Goal: Download file/media

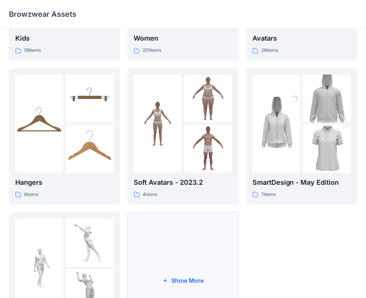
scroll to position [185, 0]
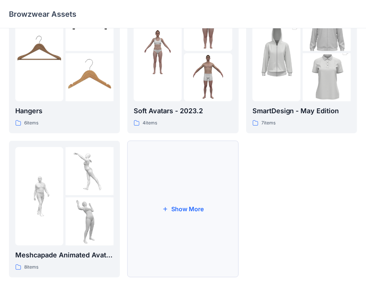
click at [182, 178] on button "Show More" at bounding box center [182, 209] width 111 height 137
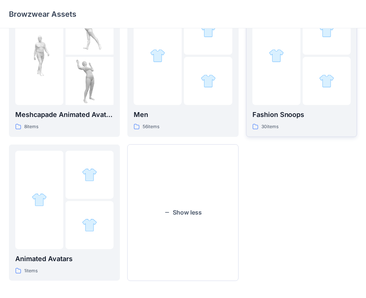
scroll to position [329, 0]
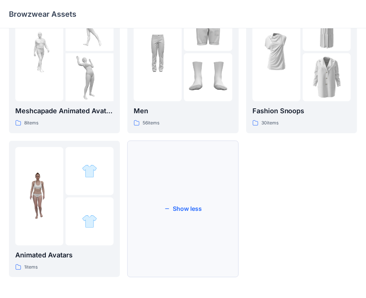
click at [169, 191] on button "Show less" at bounding box center [182, 209] width 111 height 137
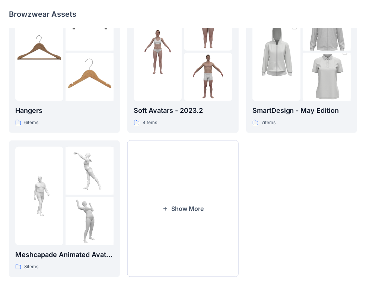
scroll to position [185, 0]
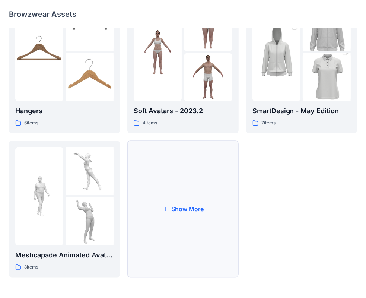
click at [193, 189] on button "Show More" at bounding box center [182, 209] width 111 height 137
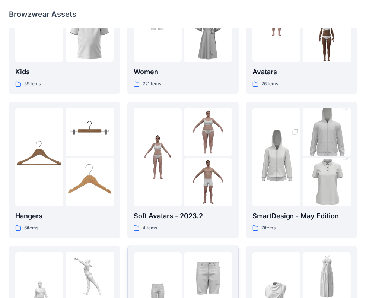
scroll to position [0, 0]
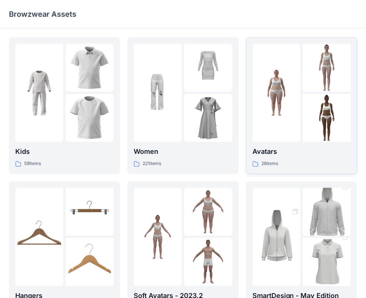
click at [259, 157] on div "Avatars 26 items" at bounding box center [302, 156] width 98 height 21
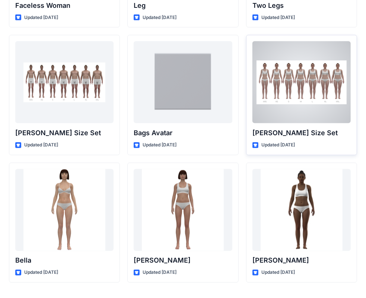
scroll to position [787, 0]
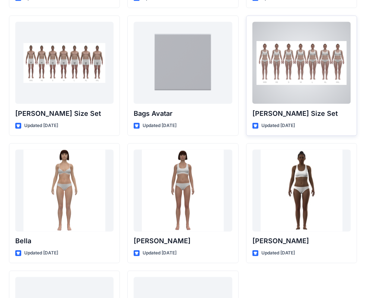
click at [284, 75] on div at bounding box center [302, 63] width 98 height 82
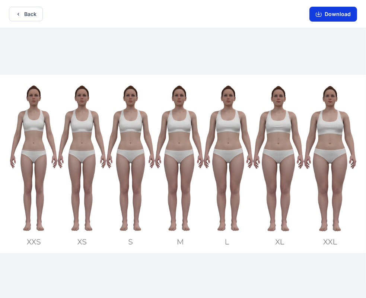
click at [323, 13] on button "Download" at bounding box center [334, 14] width 48 height 15
click at [35, 20] on button "Back" at bounding box center [26, 14] width 34 height 15
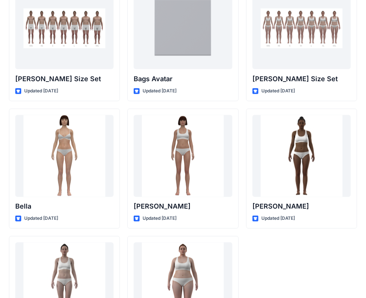
scroll to position [814, 0]
